Goal: Task Accomplishment & Management: Use online tool/utility

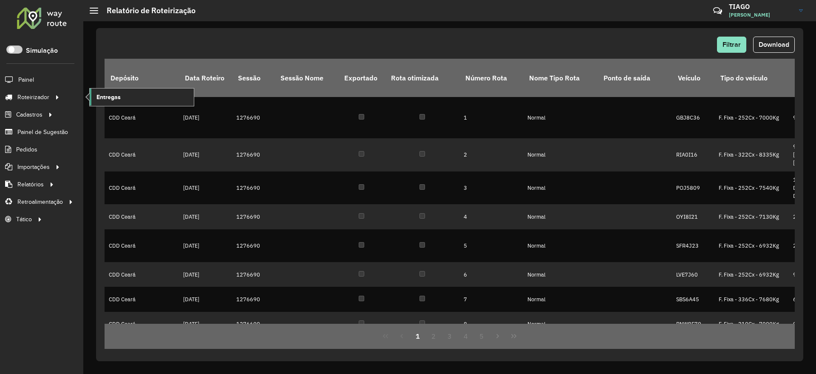
click at [118, 98] on span "Entregas" at bounding box center [109, 97] width 24 height 9
click at [123, 97] on link "Entregas" at bounding box center [142, 96] width 104 height 17
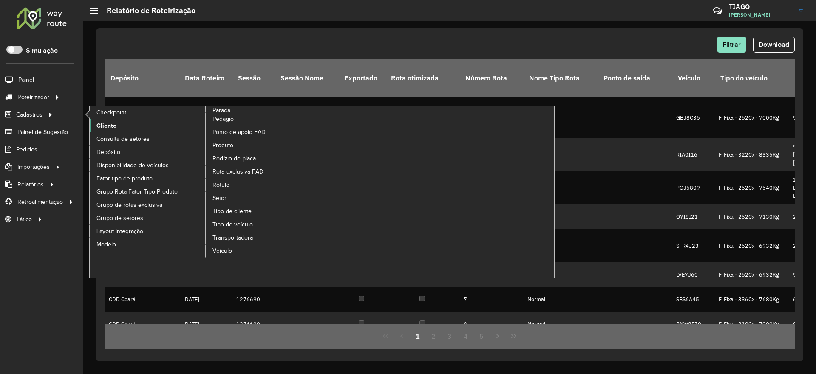
click at [111, 125] on span "Cliente" at bounding box center [107, 125] width 20 height 9
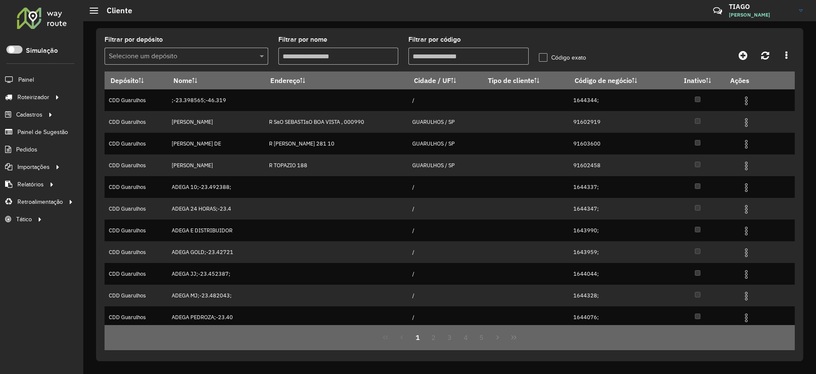
click at [161, 57] on input "text" at bounding box center [178, 56] width 138 height 10
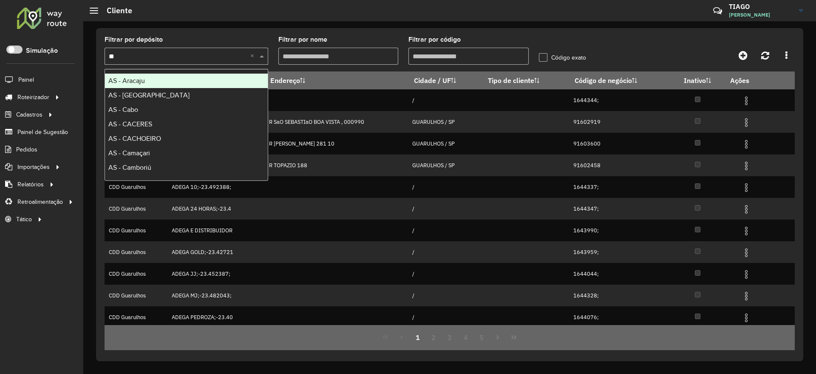
type input "***"
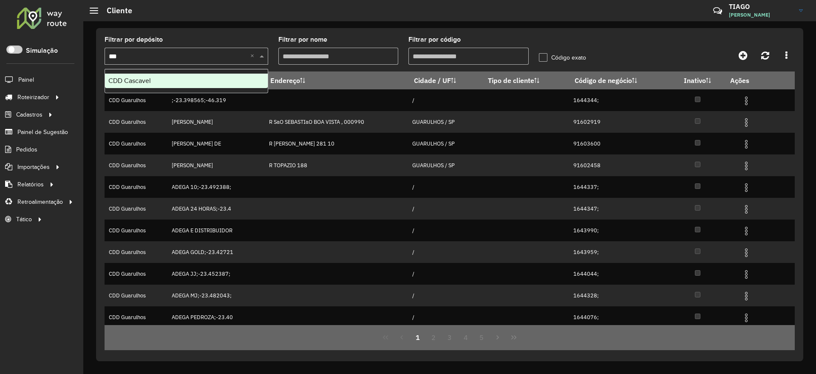
click at [167, 75] on div "CDD Cascavel" at bounding box center [186, 81] width 163 height 14
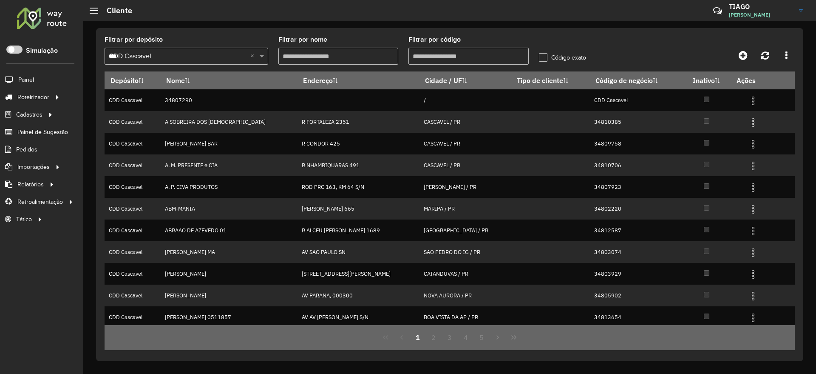
click at [442, 56] on input "Filtrar por código" at bounding box center [469, 56] width 120 height 17
paste input "********"
paste input "*********"
type input "**********"
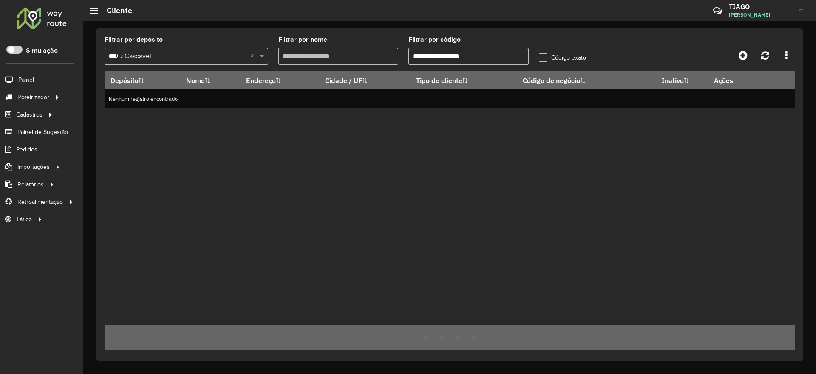
drag, startPoint x: 503, startPoint y: 55, endPoint x: 369, endPoint y: 64, distance: 133.8
click at [369, 64] on formly-group "**********" at bounding box center [359, 54] width 521 height 35
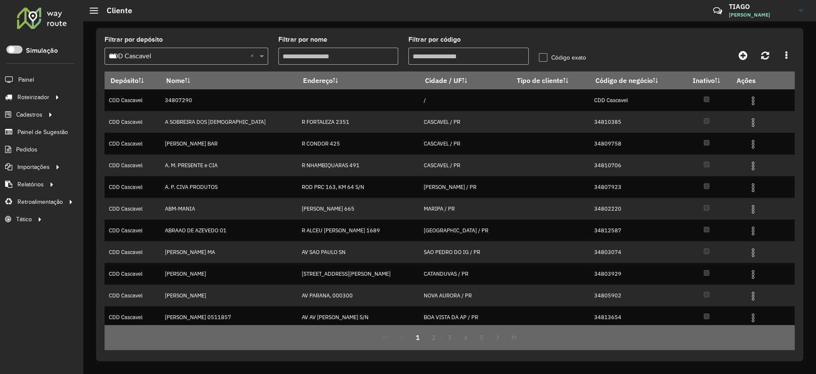
paste input "********"
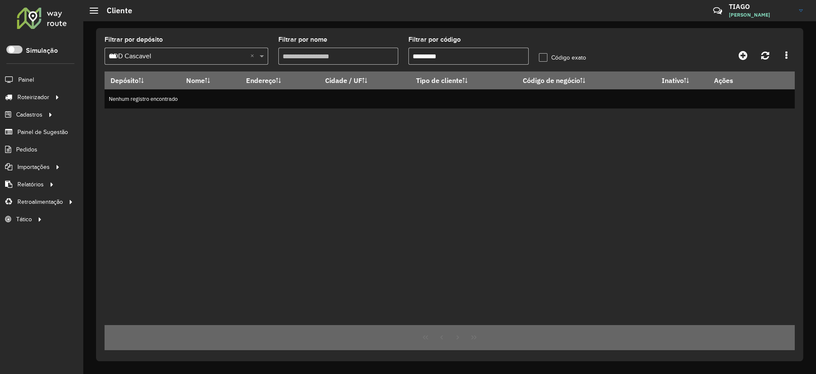
click at [427, 53] on input "********" at bounding box center [469, 56] width 120 height 17
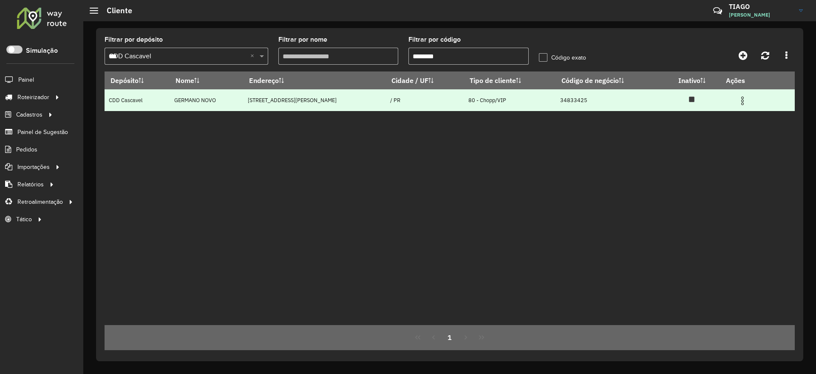
type input "********"
click at [739, 99] on img at bounding box center [743, 101] width 10 height 10
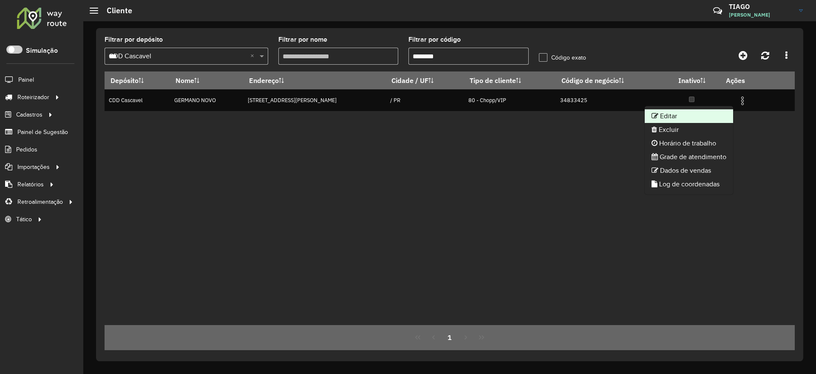
click at [697, 113] on li "Editar" at bounding box center [689, 116] width 88 height 14
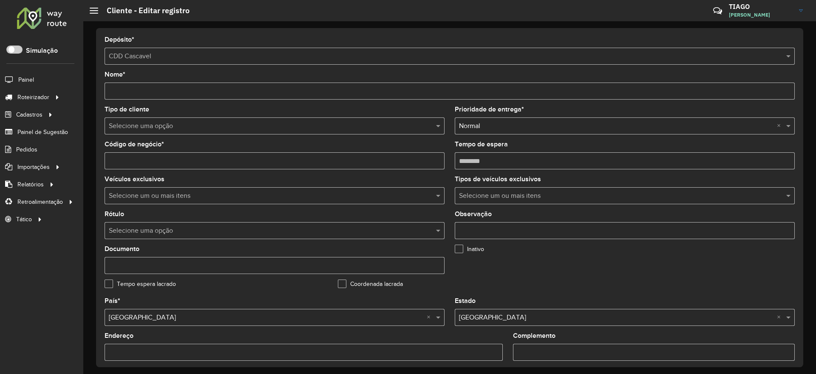
click at [282, 125] on input "text" at bounding box center [266, 126] width 315 height 10
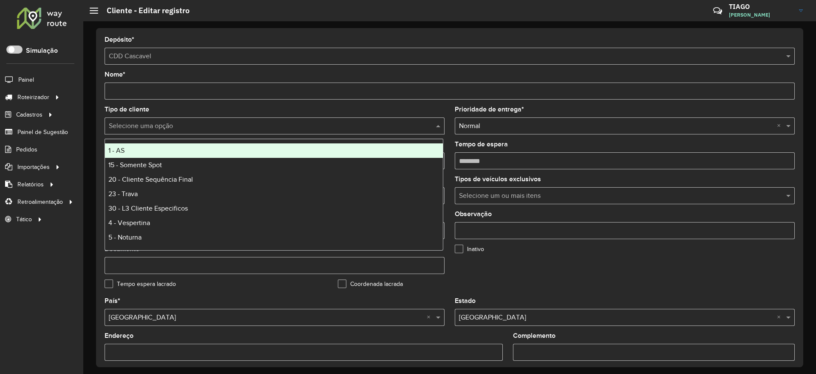
type input "*"
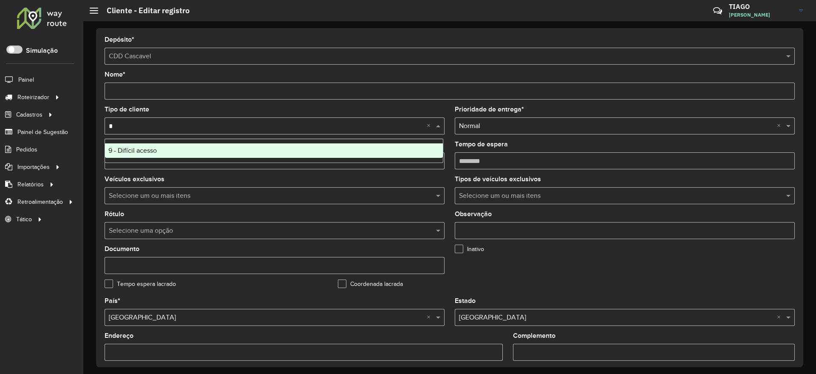
click at [282, 148] on div "9 - Difícil acesso" at bounding box center [274, 150] width 338 height 14
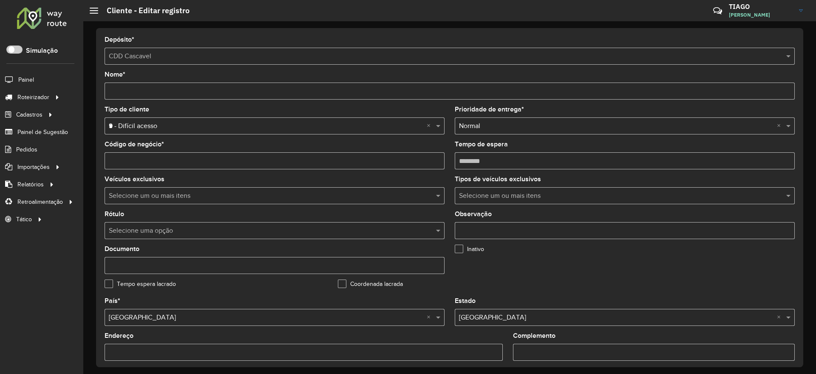
click at [339, 102] on form "Depósito * Selecione um depósito × CDD Cascavel Nome * Tipo de cliente Selecion…" at bounding box center [450, 324] width 690 height 574
click at [329, 232] on input "text" at bounding box center [266, 231] width 315 height 10
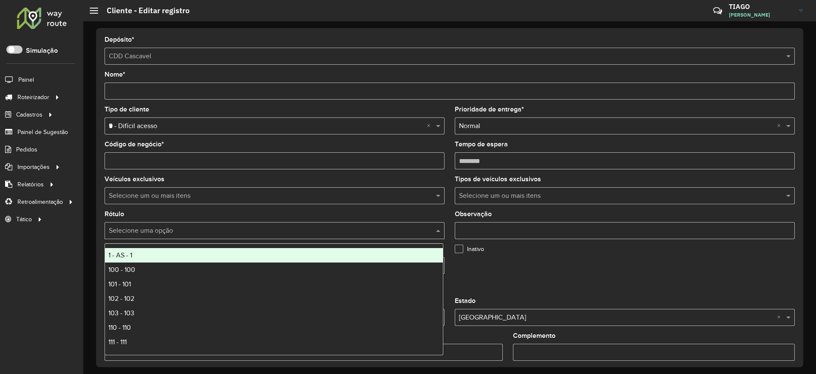
type input "*"
click at [318, 257] on div "9 - Difícil acesso - 9" at bounding box center [274, 255] width 338 height 14
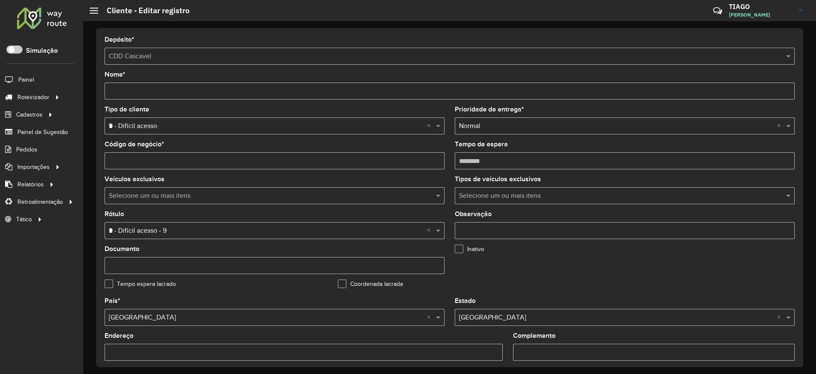
click at [676, 250] on div "Inativo" at bounding box center [566, 251] width 223 height 10
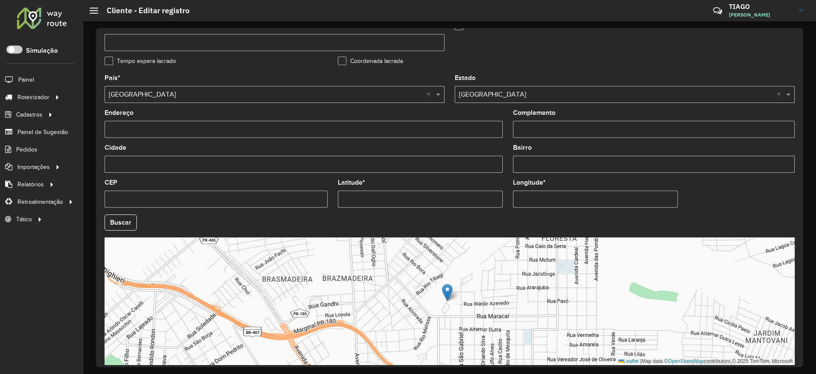
scroll to position [259, 0]
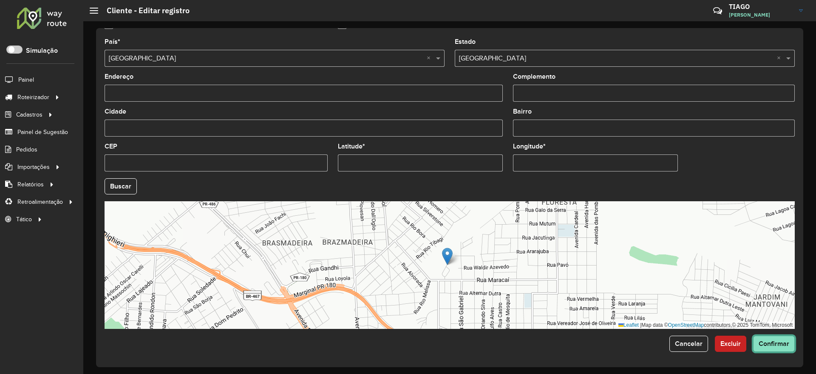
click at [777, 347] on button "Confirmar" at bounding box center [774, 343] width 42 height 16
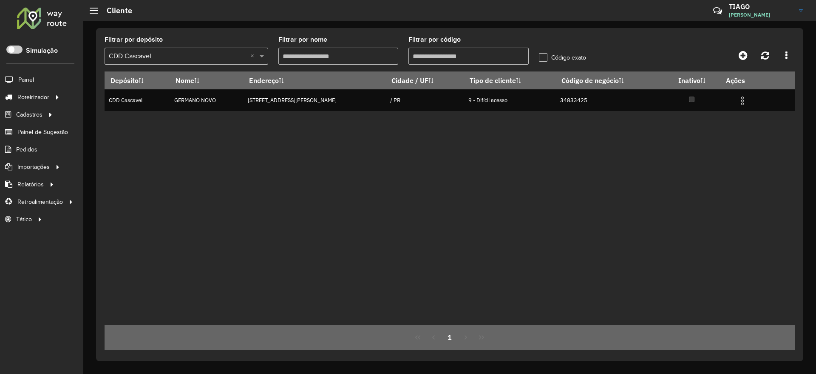
drag, startPoint x: 452, startPoint y: 60, endPoint x: 372, endPoint y: 65, distance: 80.0
click at [372, 65] on formly-group "Filtrar por depósito Selecione um depósito × CDD Cascavel × Filtrar por nome Fi…" at bounding box center [359, 54] width 521 height 35
type input "********"
paste input "********"
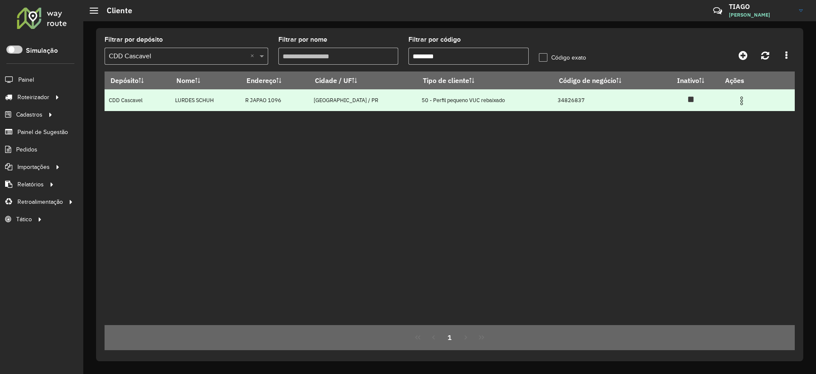
type input "********"
click at [743, 104] on img at bounding box center [742, 101] width 10 height 10
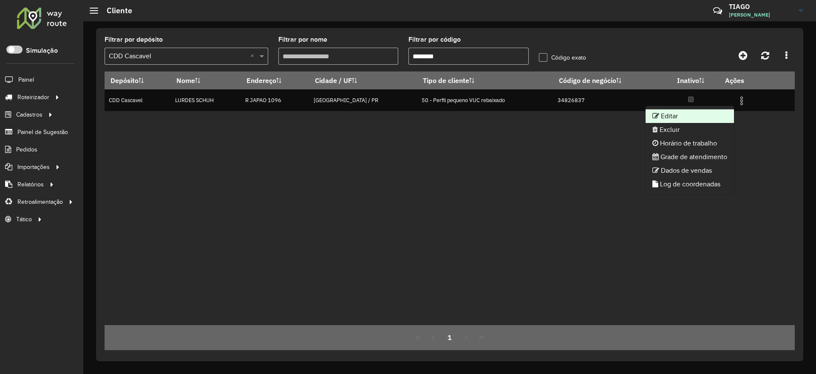
click at [692, 116] on li "Editar" at bounding box center [690, 116] width 88 height 14
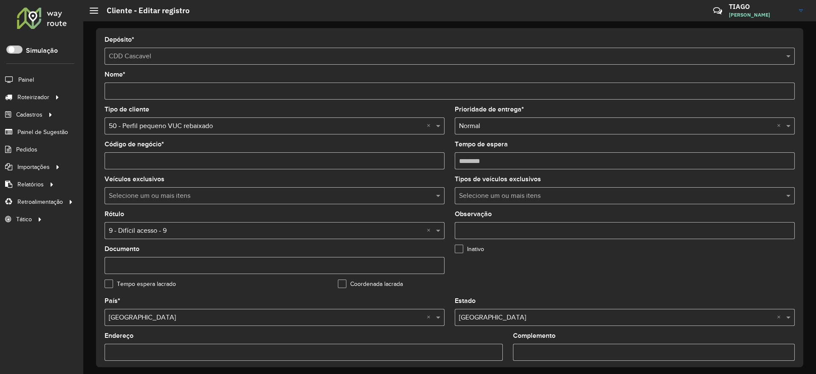
click at [259, 126] on input "text" at bounding box center [266, 126] width 315 height 10
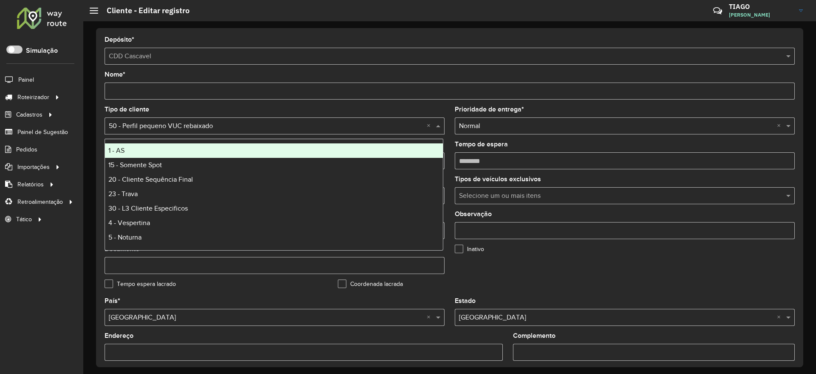
type input "*"
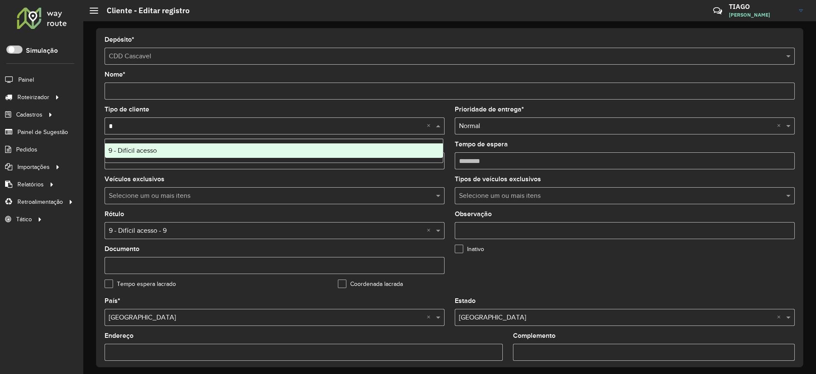
click at [262, 150] on div "9 - Difícil acesso" at bounding box center [274, 150] width 338 height 14
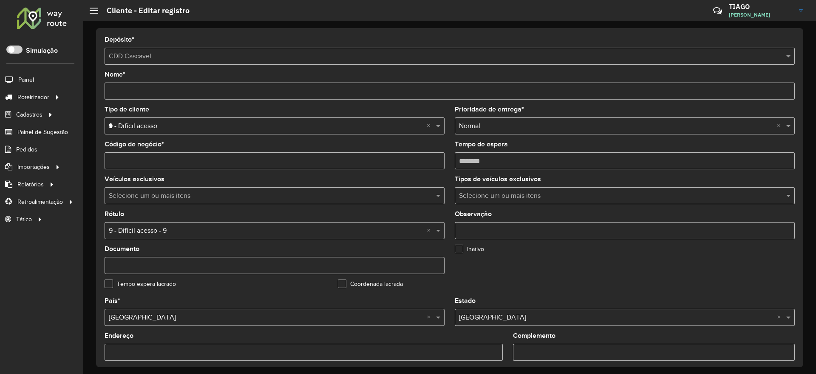
click at [555, 277] on formly-field "Inativo" at bounding box center [566, 263] width 233 height 35
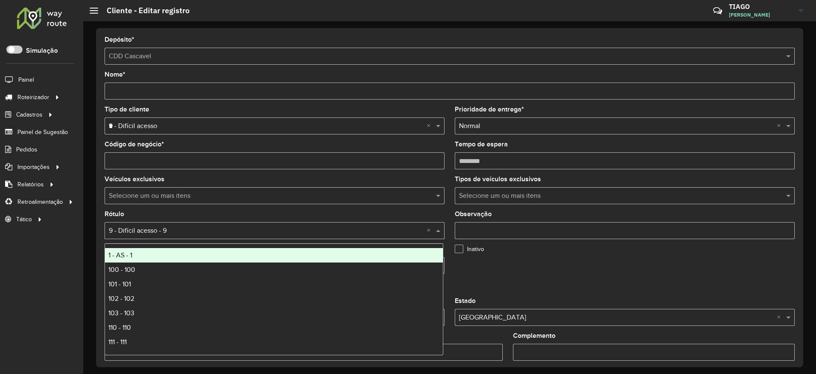
click at [265, 233] on input "text" at bounding box center [266, 231] width 315 height 10
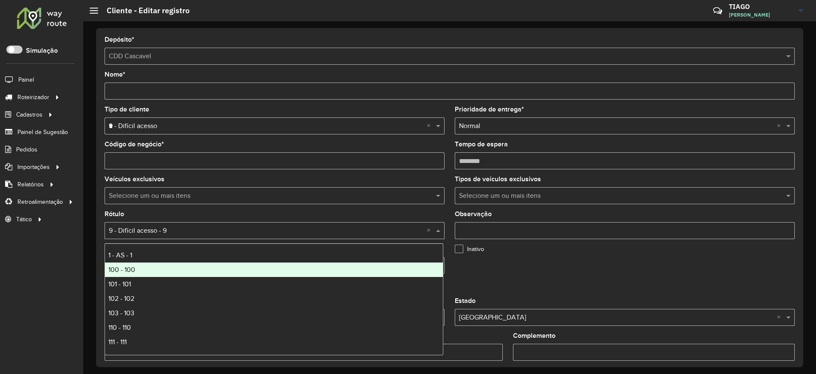
click at [538, 269] on formly-field "Inativo" at bounding box center [566, 263] width 233 height 35
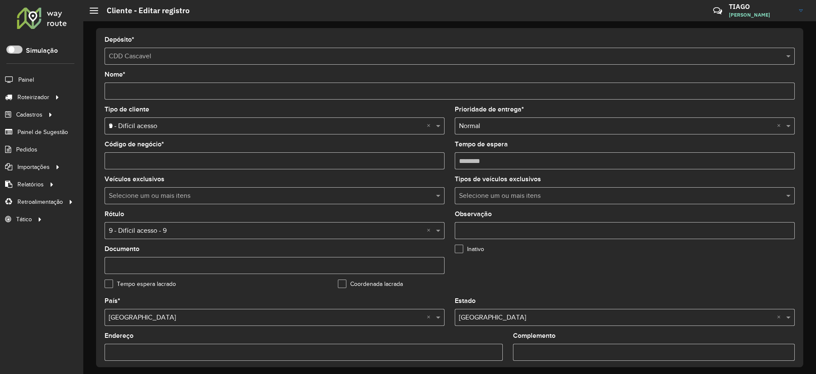
click at [598, 279] on formly-field "Inativo" at bounding box center [566, 263] width 233 height 35
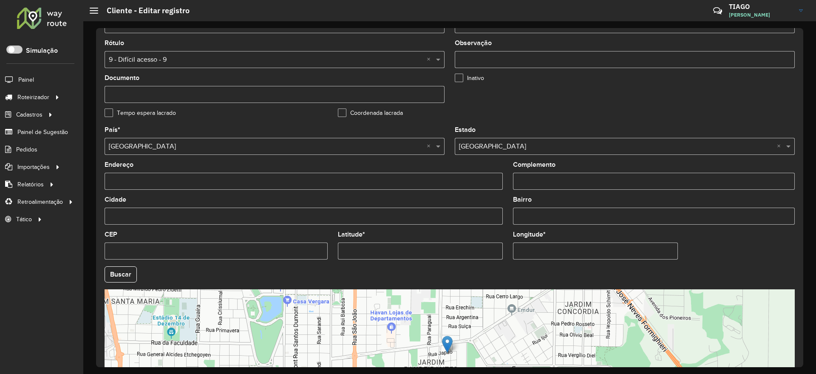
scroll to position [259, 0]
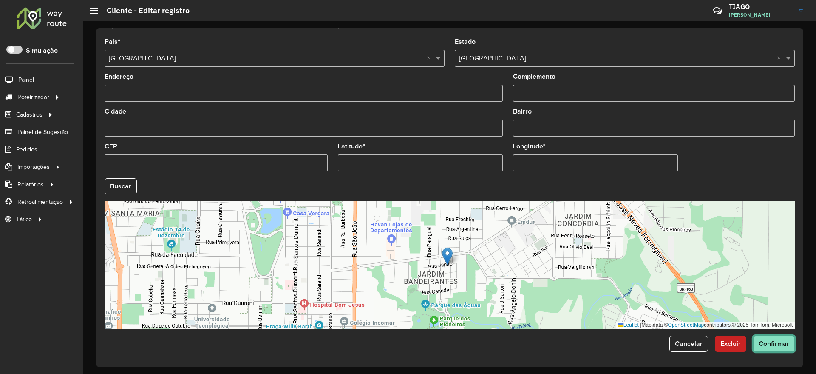
click at [784, 347] on button "Confirmar" at bounding box center [774, 343] width 42 height 16
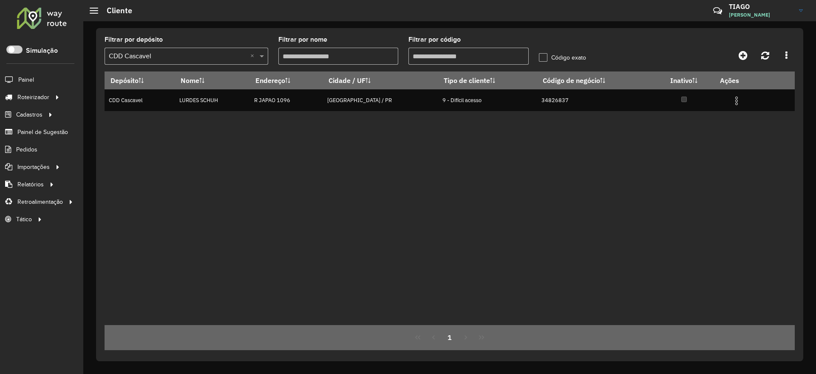
click at [40, 15] on div at bounding box center [41, 18] width 51 height 22
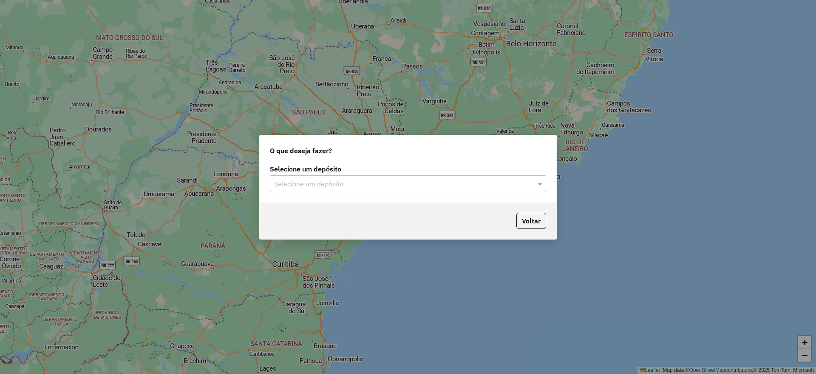
click at [368, 186] on input "text" at bounding box center [399, 184] width 251 height 10
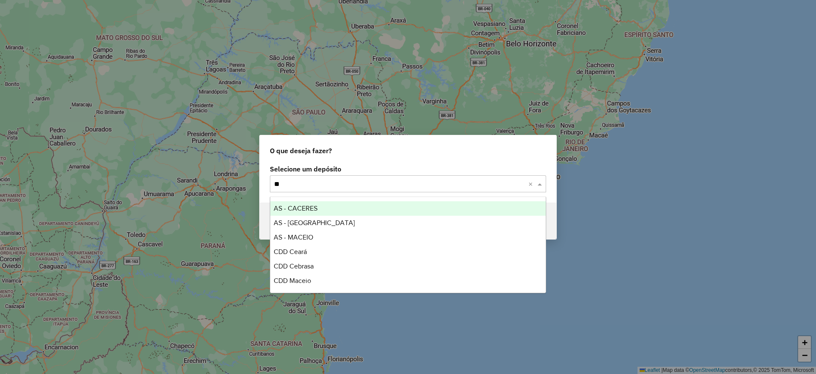
type input "***"
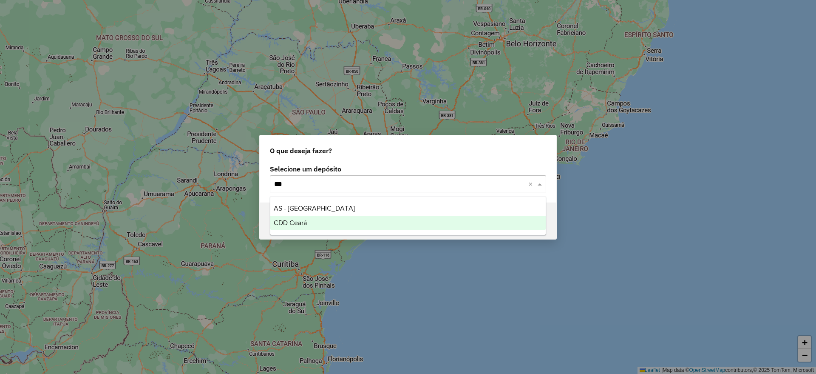
click at [361, 222] on div "CDD Ceará" at bounding box center [408, 223] width 276 height 14
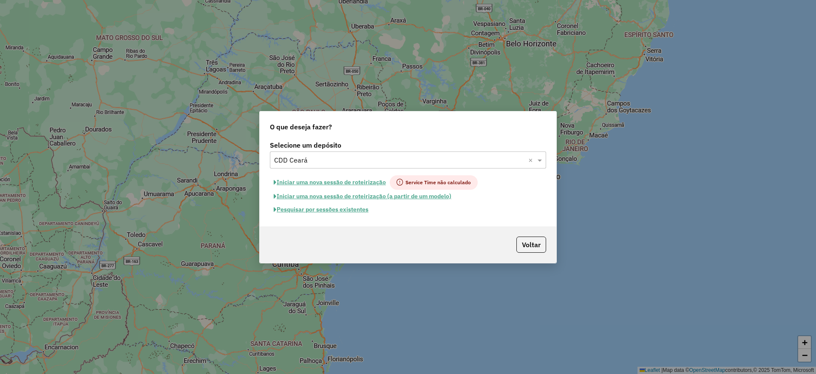
click at [352, 209] on button "Pesquisar por sessões existentes" at bounding box center [321, 209] width 102 height 13
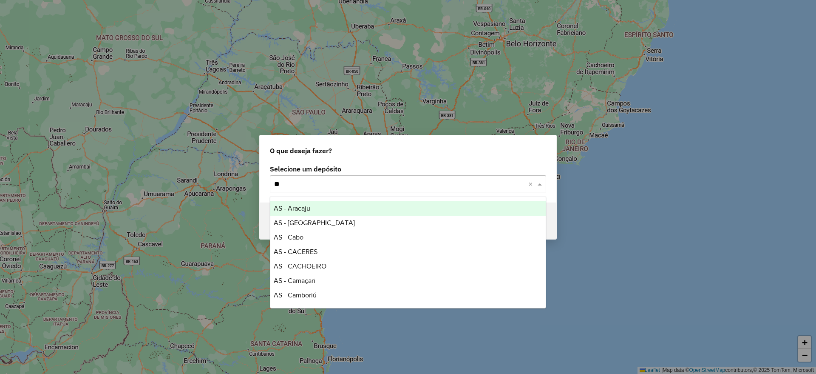
type input "***"
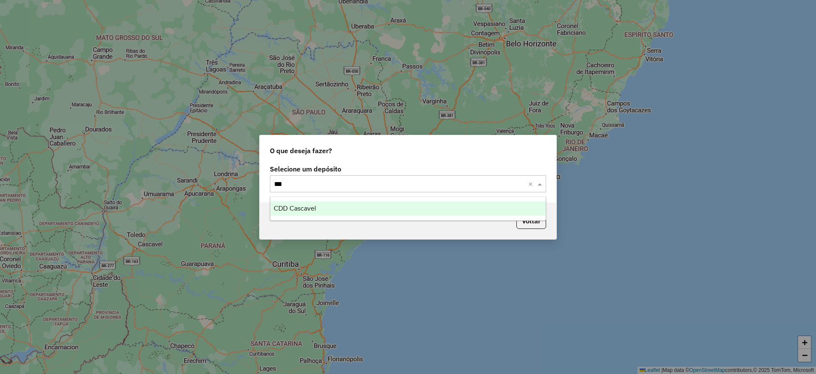
click at [325, 210] on div "CDD Cascavel" at bounding box center [408, 208] width 276 height 14
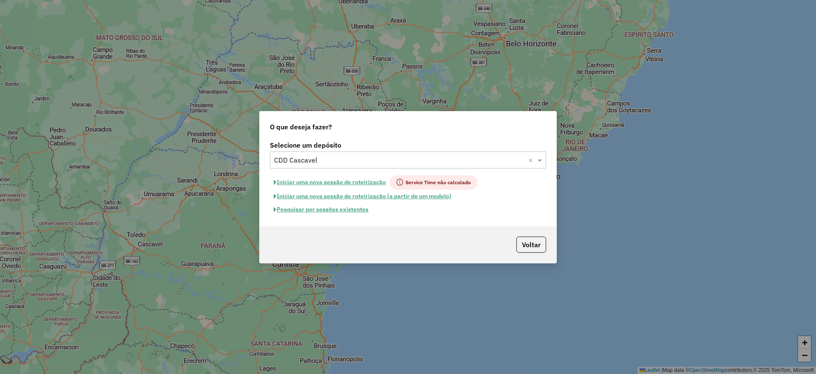
click at [326, 209] on button "Pesquisar por sessões existentes" at bounding box center [321, 209] width 102 height 13
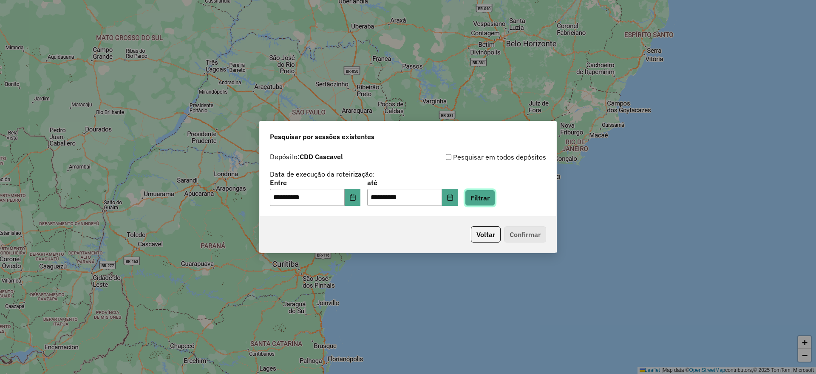
click at [495, 194] on button "Filtrar" at bounding box center [480, 198] width 30 height 16
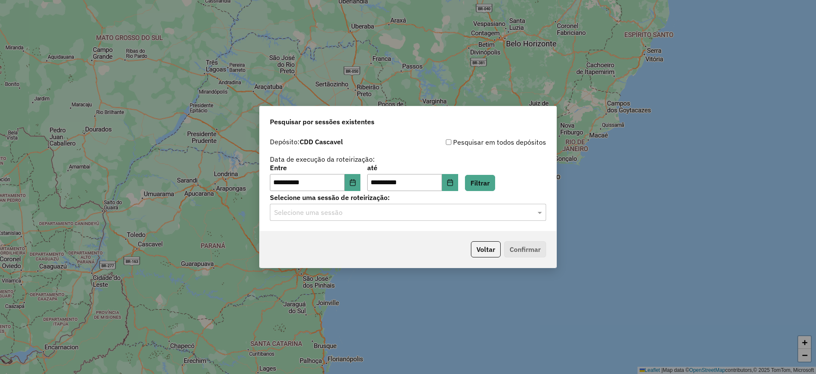
click at [403, 213] on input "text" at bounding box center [399, 212] width 251 height 10
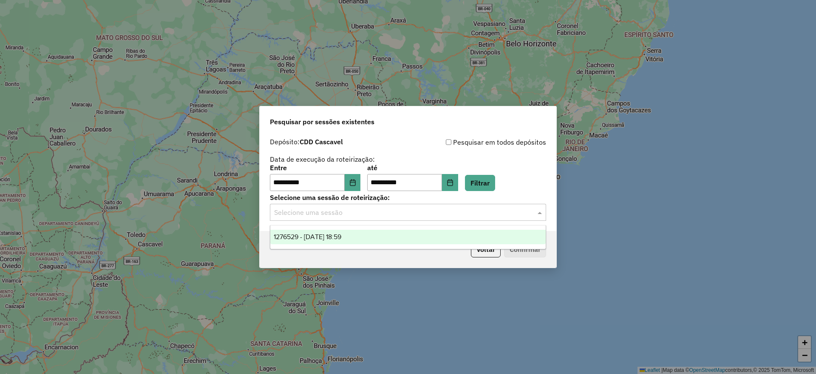
click at [364, 236] on div "1276529 - [DATE] 18:59" at bounding box center [408, 237] width 276 height 14
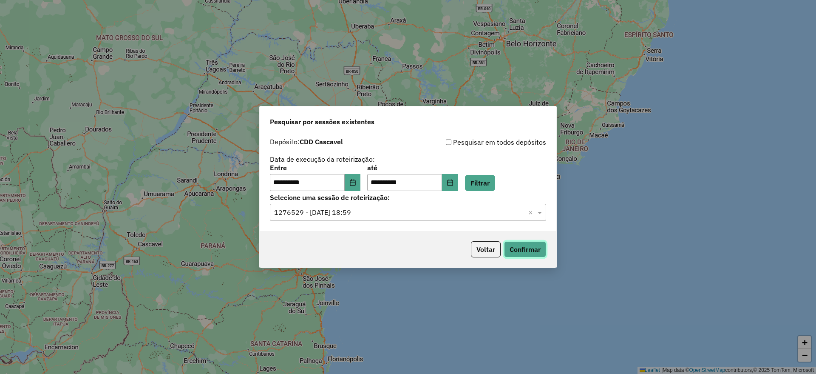
click at [518, 244] on button "Confirmar" at bounding box center [525, 249] width 42 height 16
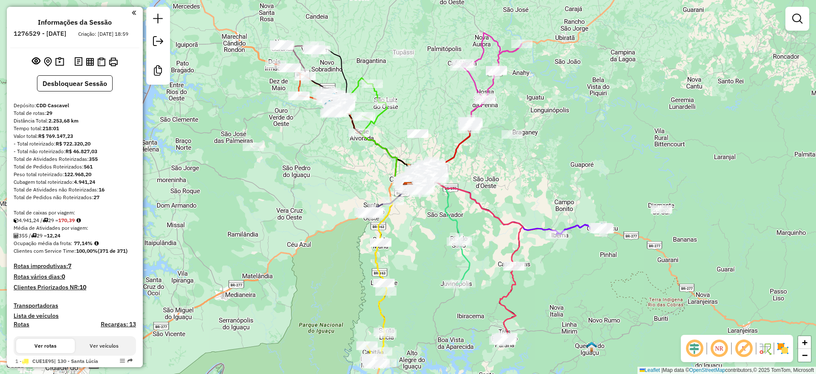
click at [697, 349] on em at bounding box center [695, 348] width 20 height 20
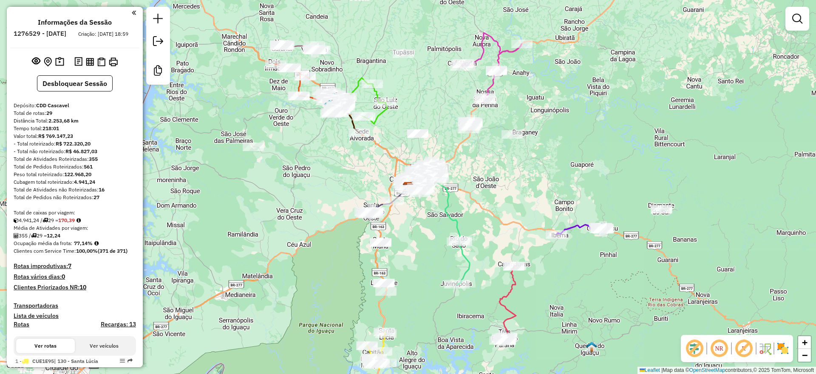
click at [744, 349] on em at bounding box center [744, 348] width 20 height 20
click at [60, 67] on img at bounding box center [59, 62] width 9 height 10
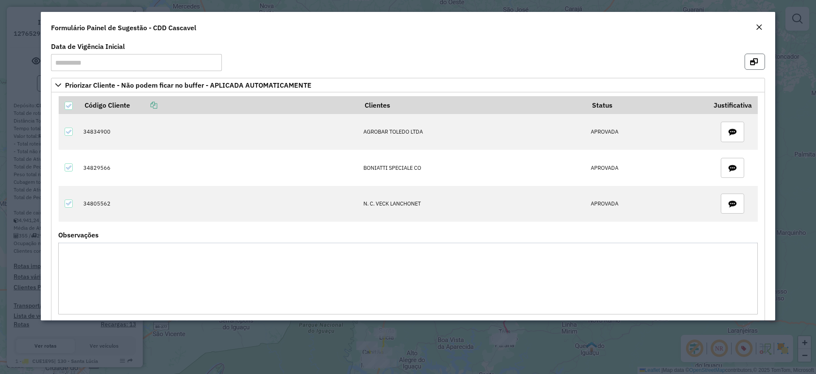
click at [754, 63] on icon "button" at bounding box center [754, 61] width 8 height 7
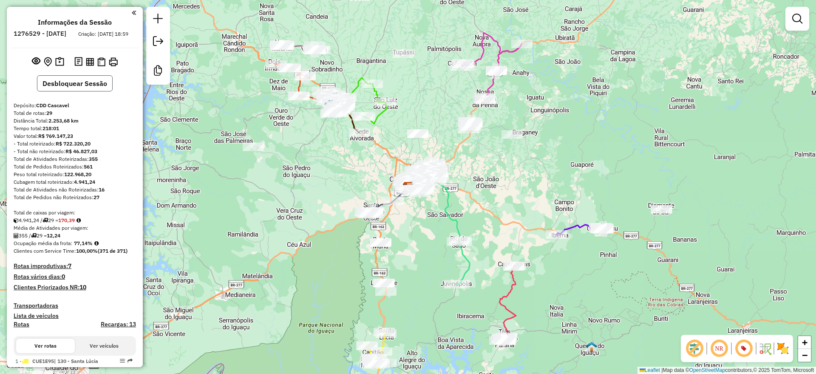
click at [92, 90] on button "Desbloquear Sessão" at bounding box center [75, 83] width 76 height 16
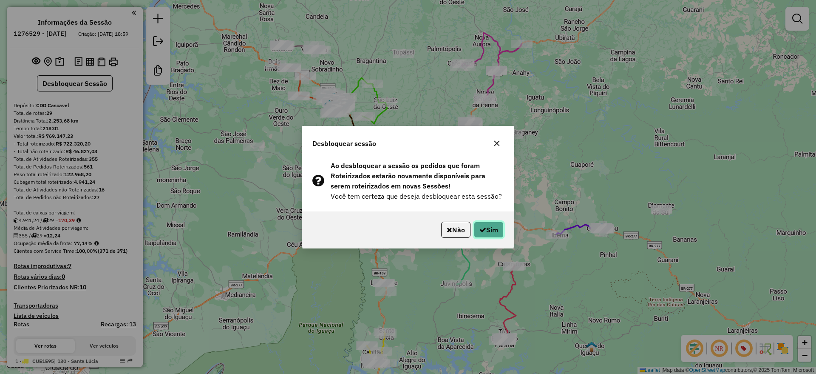
click at [493, 231] on button "Sim" at bounding box center [489, 230] width 30 height 16
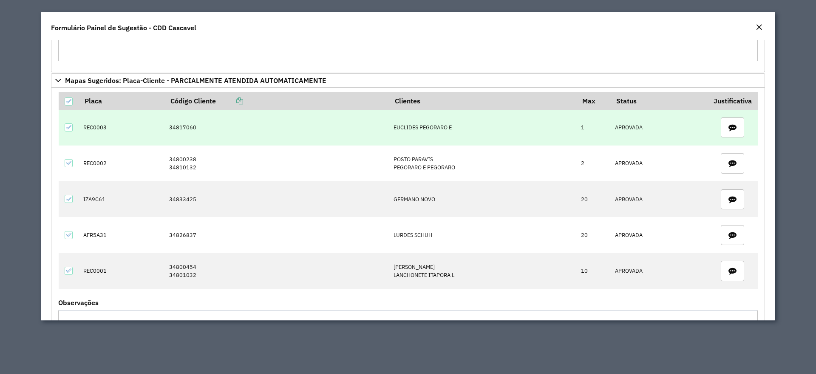
scroll to position [266, 0]
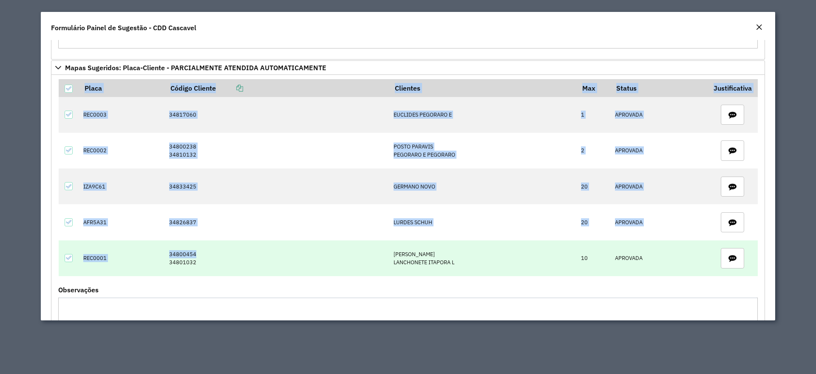
drag, startPoint x: 45, startPoint y: 68, endPoint x: 265, endPoint y: 257, distance: 289.5
click at [265, 257] on div "**********" at bounding box center [408, 180] width 735 height 280
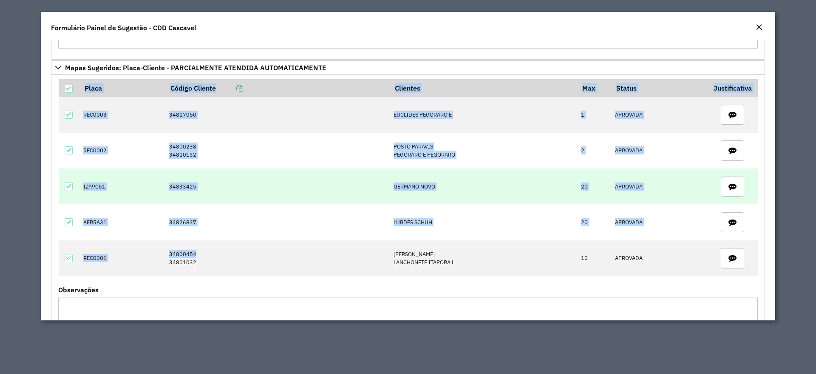
click at [566, 185] on td "GERMANO NOVO" at bounding box center [482, 186] width 187 height 36
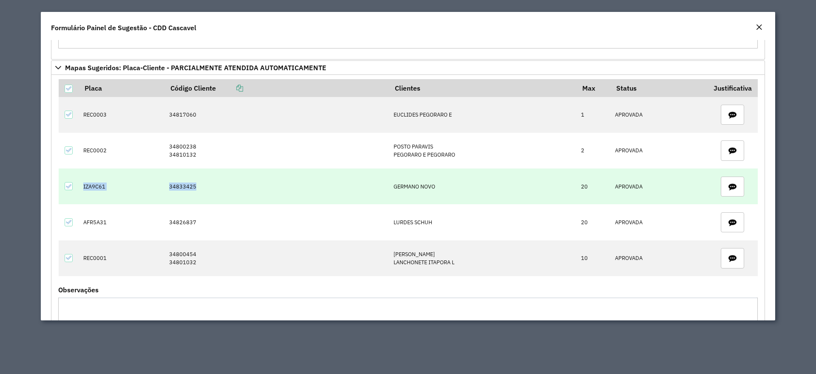
drag, startPoint x: 77, startPoint y: 185, endPoint x: 197, endPoint y: 196, distance: 120.0
click at [197, 190] on tr "IZA9C61 34833425 GERMANO NOVO 20 APROVADA" at bounding box center [408, 186] width 699 height 36
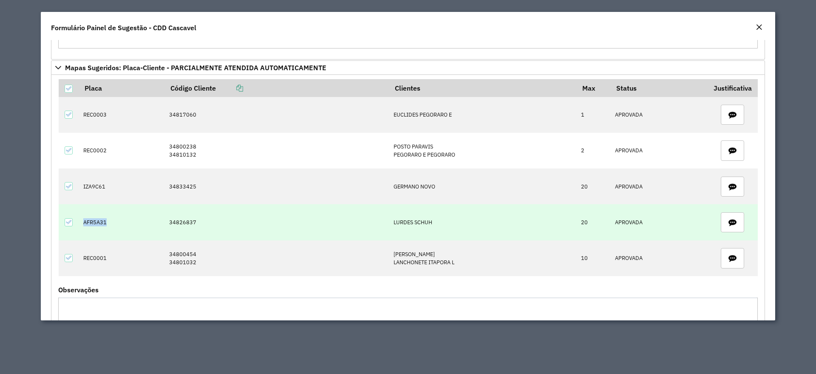
drag, startPoint x: 101, startPoint y: 228, endPoint x: 136, endPoint y: 228, distance: 34.9
click at [136, 228] on tr "AFR5A31 34826837 LURDES SCHUH 20 APROVADA" at bounding box center [408, 222] width 699 height 36
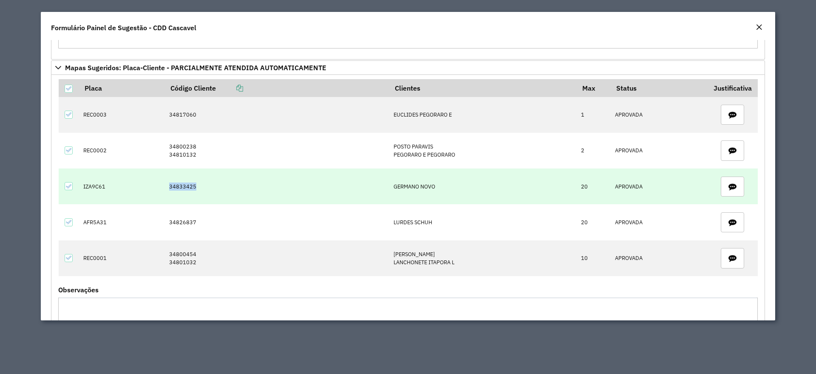
drag, startPoint x: 157, startPoint y: 190, endPoint x: 225, endPoint y: 193, distance: 68.5
click at [225, 193] on tr "IZA9C61 34833425 GERMANO NOVO 20 APROVADA" at bounding box center [408, 186] width 699 height 36
copy tr "34833425"
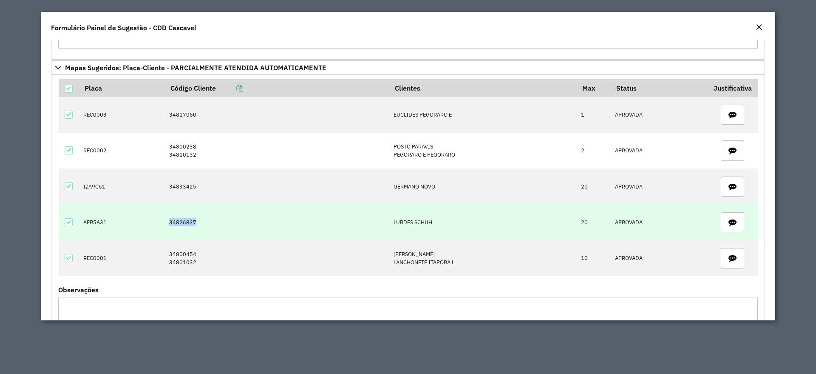
drag, startPoint x: 165, startPoint y: 224, endPoint x: 202, endPoint y: 224, distance: 37.0
click at [202, 224] on td "34826837" at bounding box center [277, 222] width 224 height 36
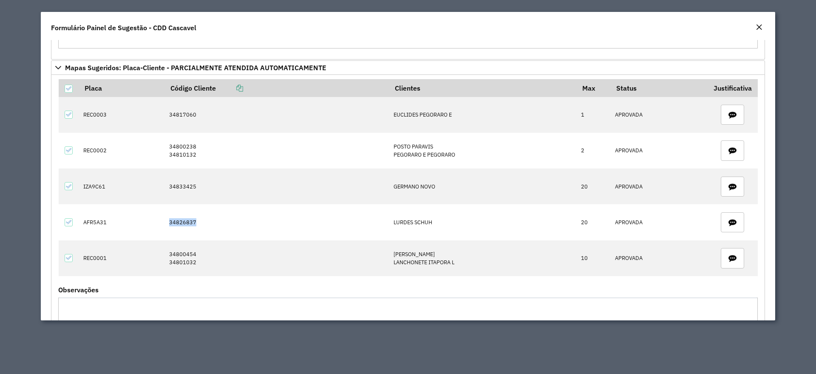
copy td "34826837"
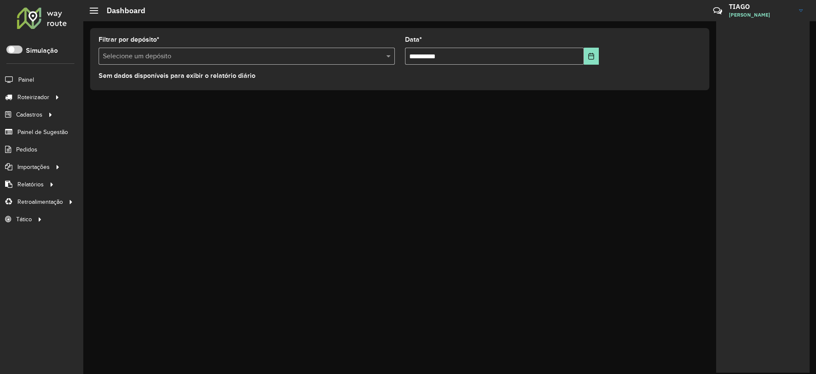
click at [43, 25] on div at bounding box center [41, 18] width 51 height 22
